Goal: Find specific page/section: Find specific page/section

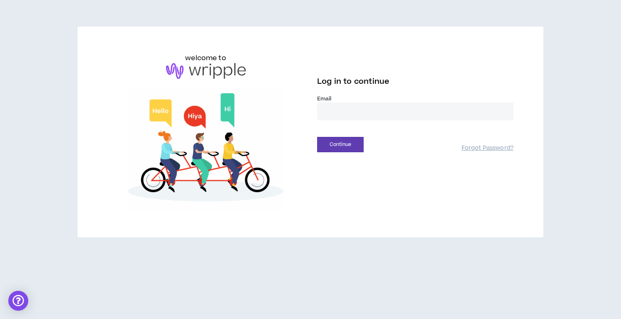
click at [335, 113] on input "email" at bounding box center [415, 112] width 196 height 18
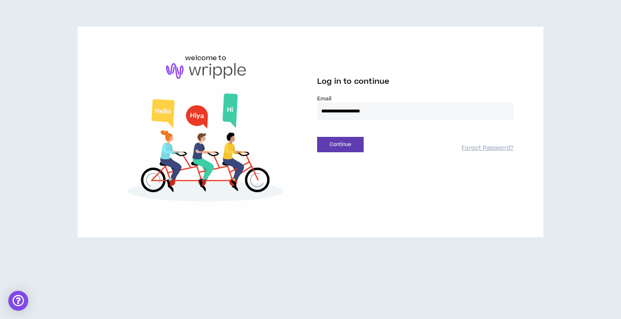
type input "**********"
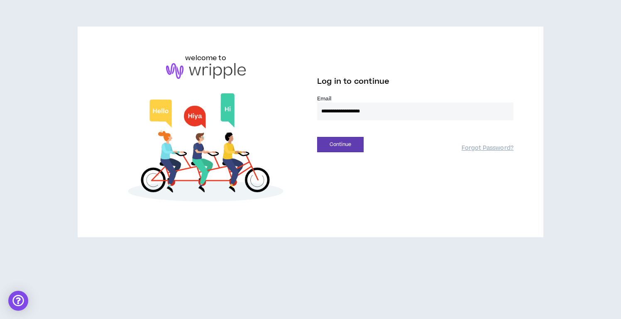
click at [317, 137] on button "Continue" at bounding box center [340, 144] width 47 height 15
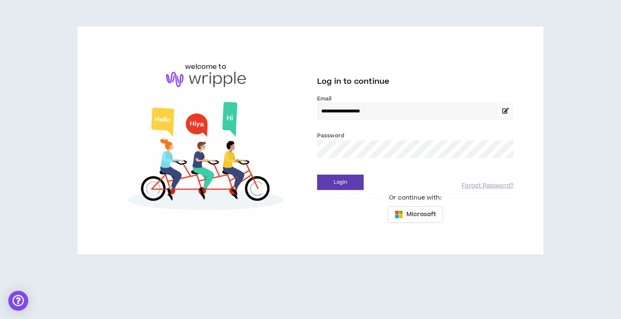
click at [317, 175] on button "Login" at bounding box center [340, 182] width 47 height 15
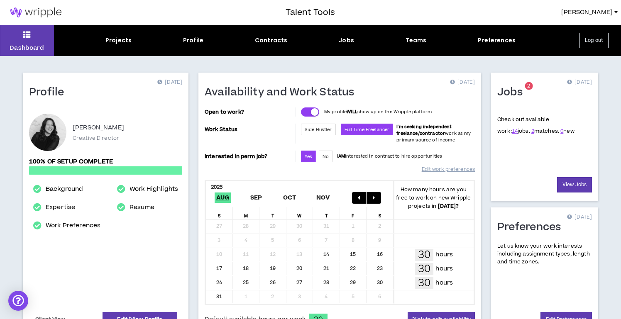
click at [346, 40] on div "Jobs" at bounding box center [346, 40] width 15 height 9
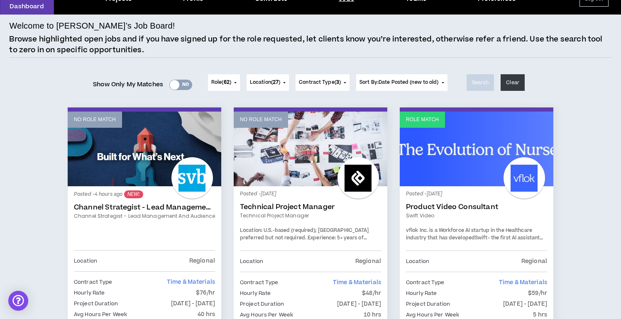
scroll to position [21, 0]
